Goal: Task Accomplishment & Management: Complete application form

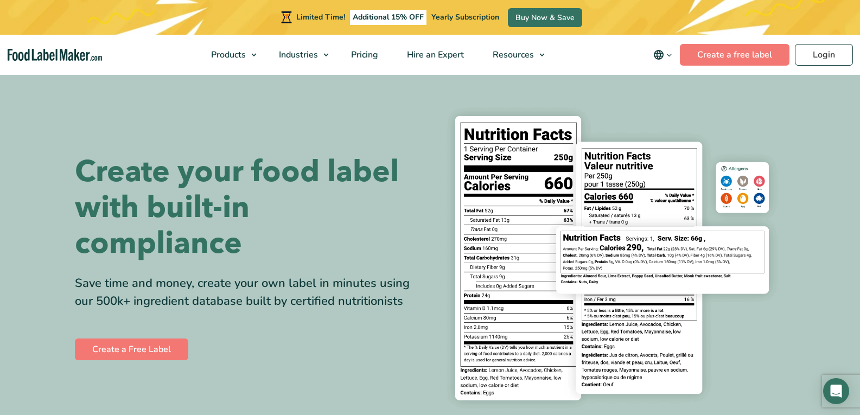
click at [116, 361] on div "Create a Free Label" at bounding box center [248, 349] width 347 height 26
click at [118, 351] on link "Create a Free Label" at bounding box center [131, 350] width 113 height 22
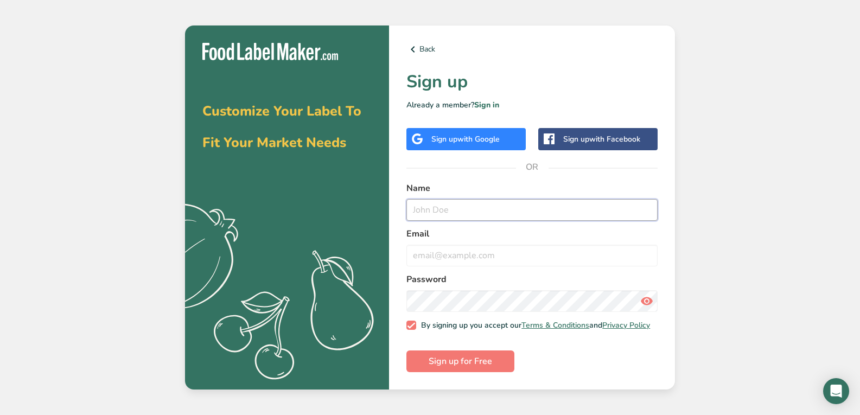
click at [417, 213] on input "text" at bounding box center [532, 210] width 251 height 22
click at [428, 249] on input "email" at bounding box center [532, 256] width 251 height 22
click at [450, 134] on div "Sign up with Google" at bounding box center [465, 139] width 68 height 11
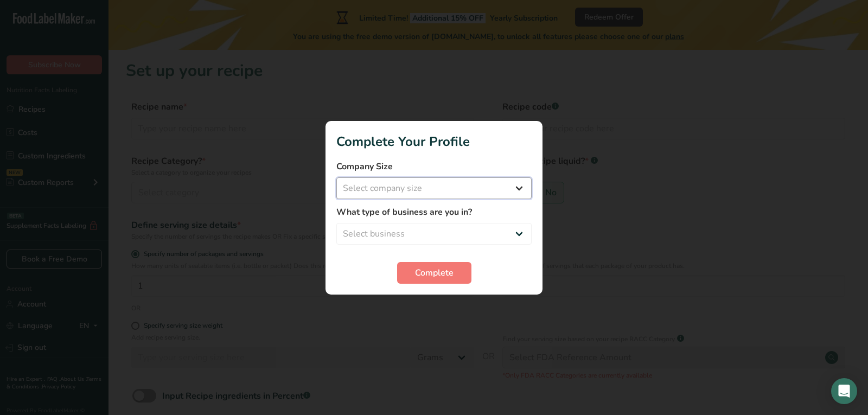
click at [473, 181] on select "Select company size Fewer than 10 Employees 10 to 50 Employees 51 to 500 Employ…" at bounding box center [433, 188] width 195 height 22
select select "1"
click at [336, 177] on select "Select company size Fewer than 10 Employees 10 to 50 Employees 51 to 500 Employ…" at bounding box center [433, 188] width 195 height 22
click at [449, 233] on select "Select business Packaged Food Manufacturer Restaurant & Cafe Bakery Meal Plans …" at bounding box center [433, 234] width 195 height 22
select select "1"
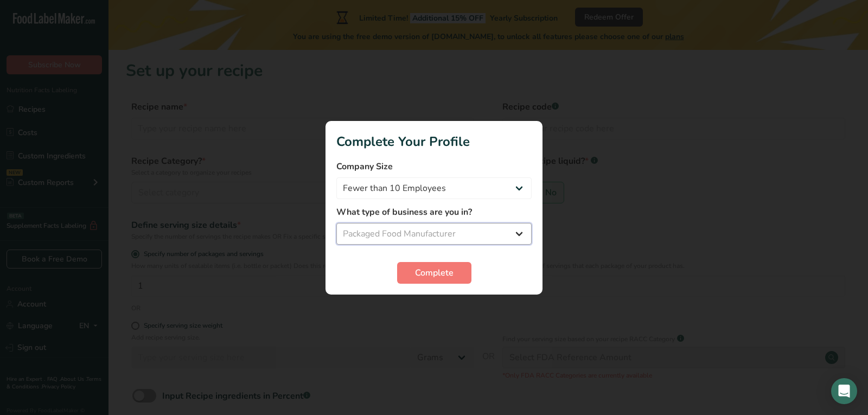
click at [336, 223] on select "Select business Packaged Food Manufacturer Restaurant & Cafe Bakery Meal Plans …" at bounding box center [433, 234] width 195 height 22
click at [437, 276] on span "Complete" at bounding box center [434, 272] width 39 height 13
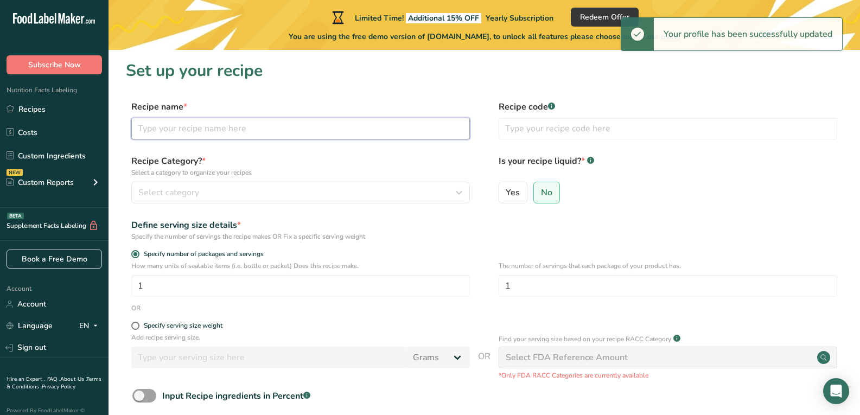
click at [294, 128] on input "text" at bounding box center [300, 129] width 339 height 22
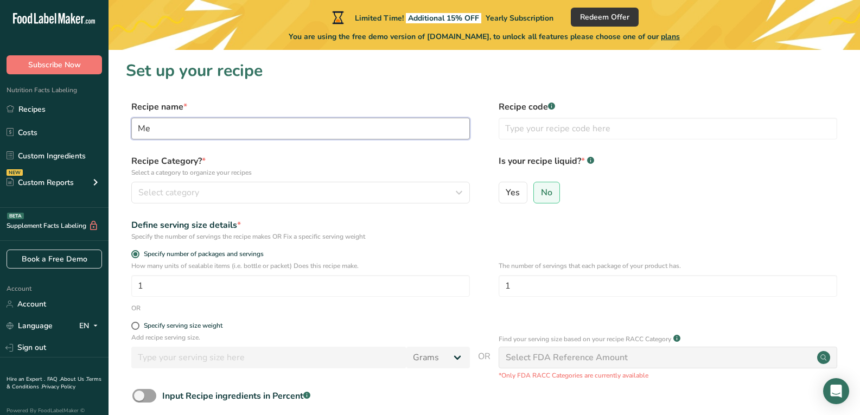
type input "M"
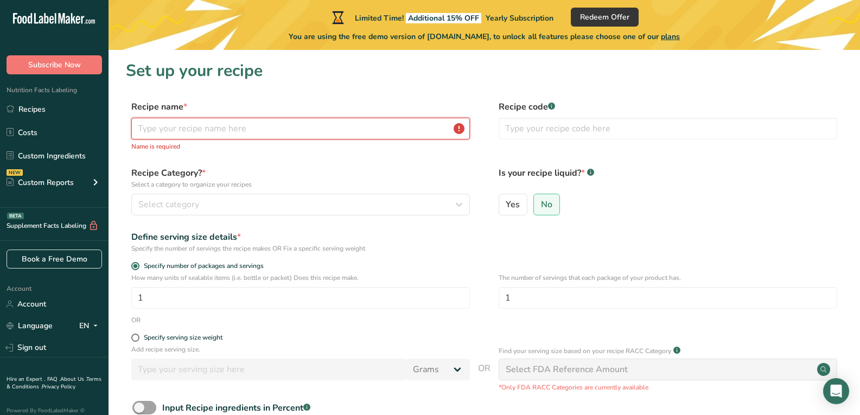
type input "R"
type input "B"
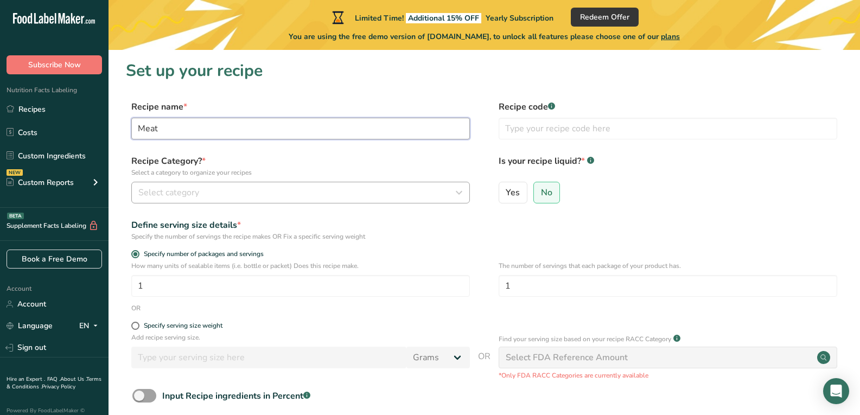
type input "Meat"
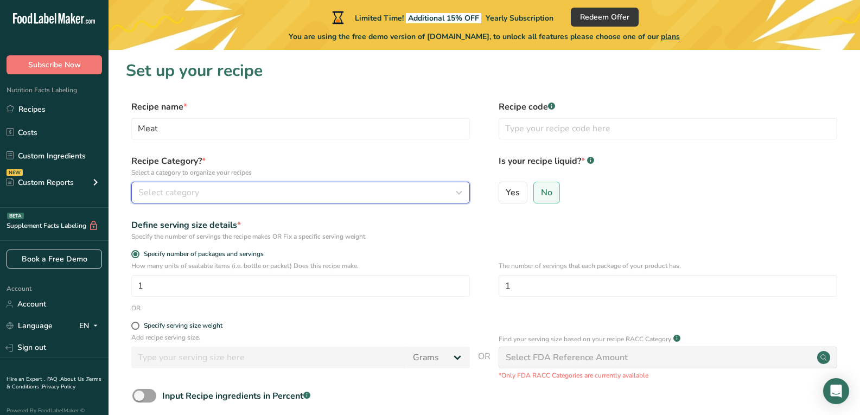
click at [460, 188] on icon "button" at bounding box center [459, 193] width 13 height 20
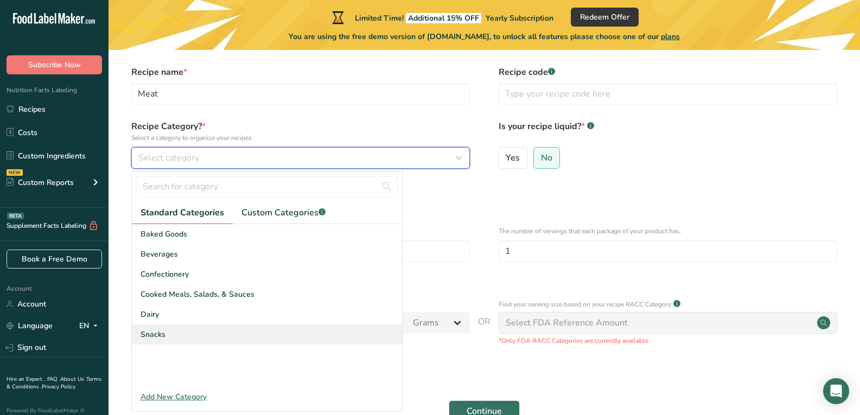
scroll to position [54, 0]
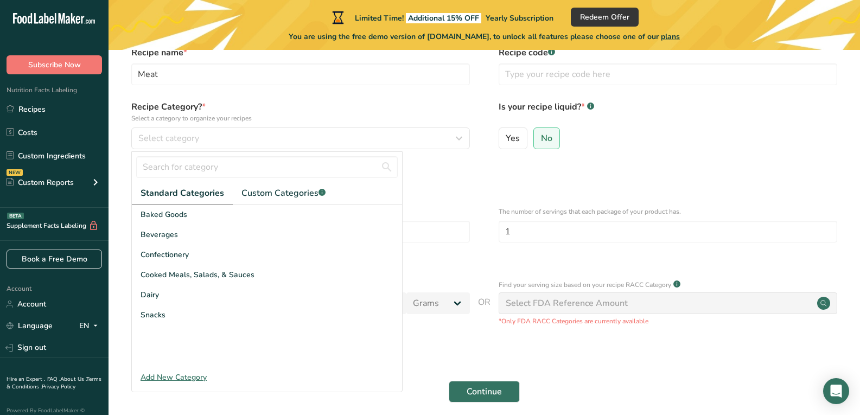
click at [195, 380] on div "Add New Category" at bounding box center [267, 377] width 270 height 11
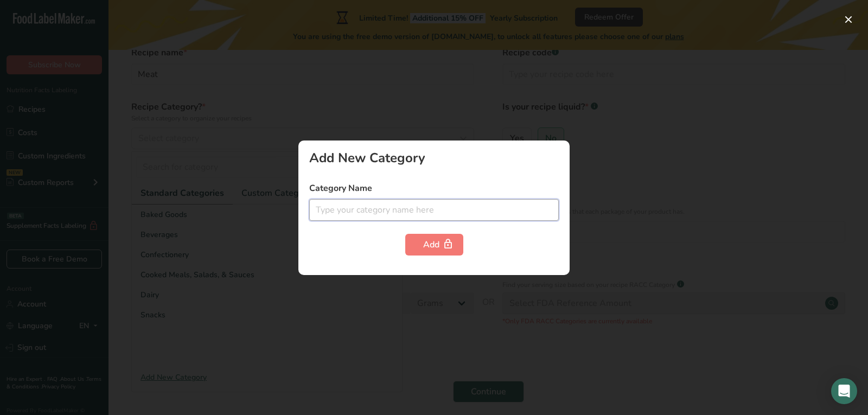
click at [381, 201] on input "text" at bounding box center [434, 210] width 250 height 22
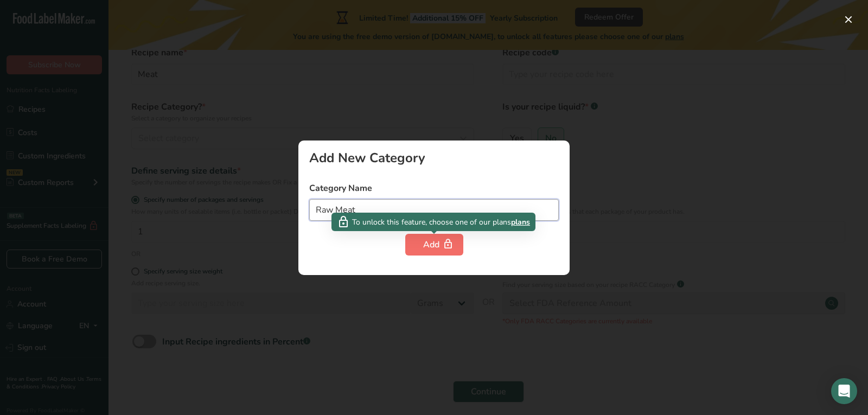
type input "Raw Meat"
click at [438, 245] on div "Add" at bounding box center [434, 244] width 22 height 13
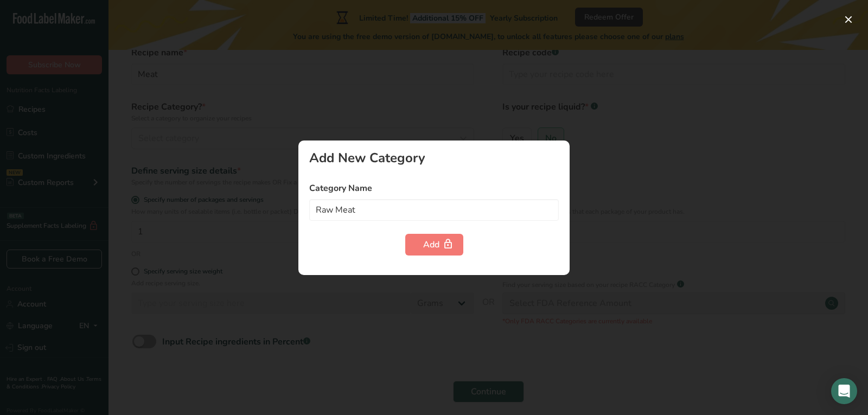
click at [389, 315] on div at bounding box center [434, 207] width 868 height 415
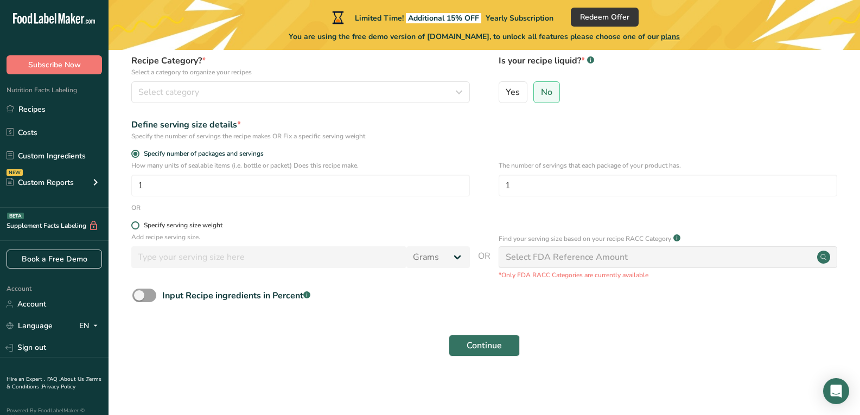
scroll to position [0, 0]
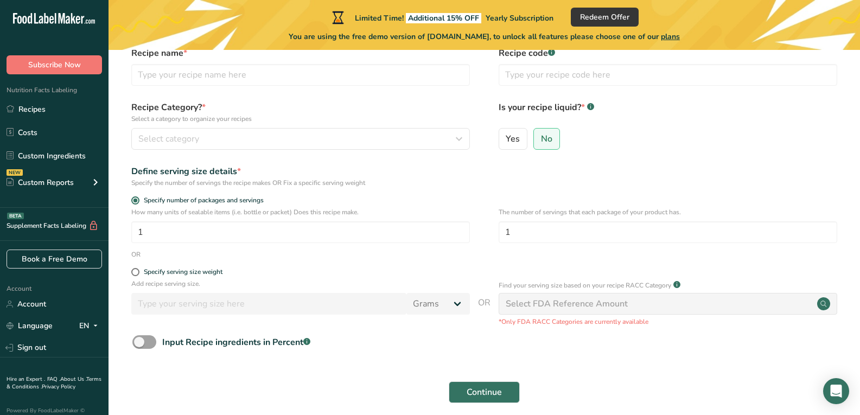
scroll to position [54, 0]
